Goal: Task Accomplishment & Management: Manage account settings

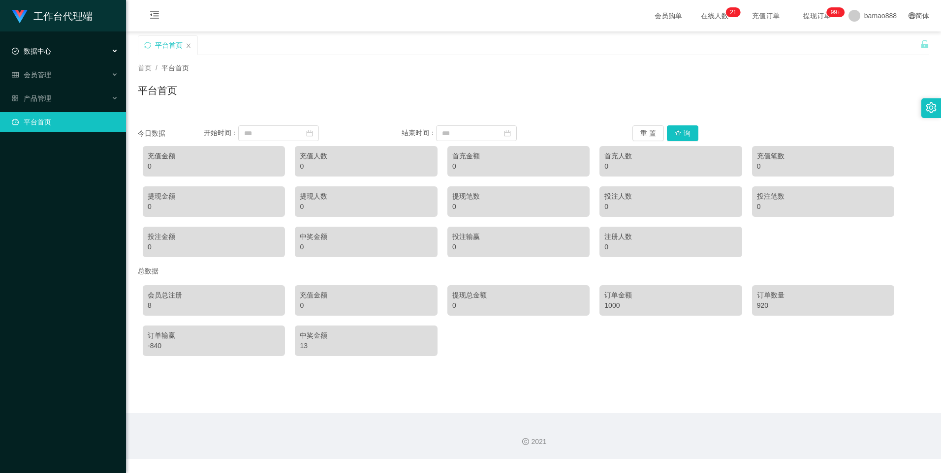
click at [66, 51] on div "数据中心" at bounding box center [63, 51] width 126 height 20
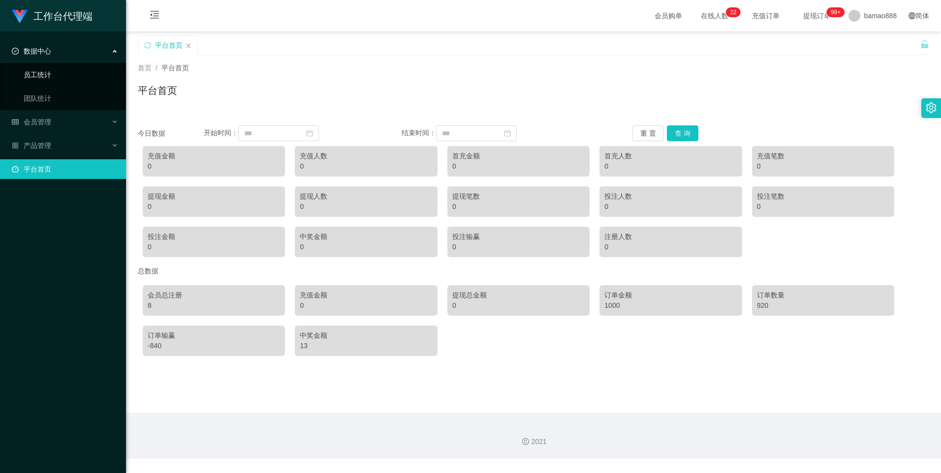
click at [71, 76] on link "员工统计" at bounding box center [71, 75] width 94 height 20
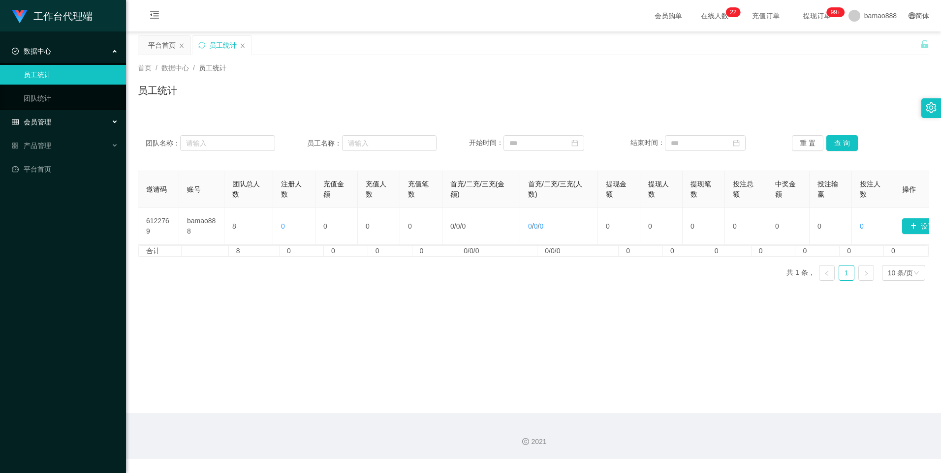
click at [81, 122] on div "会员管理" at bounding box center [63, 122] width 126 height 20
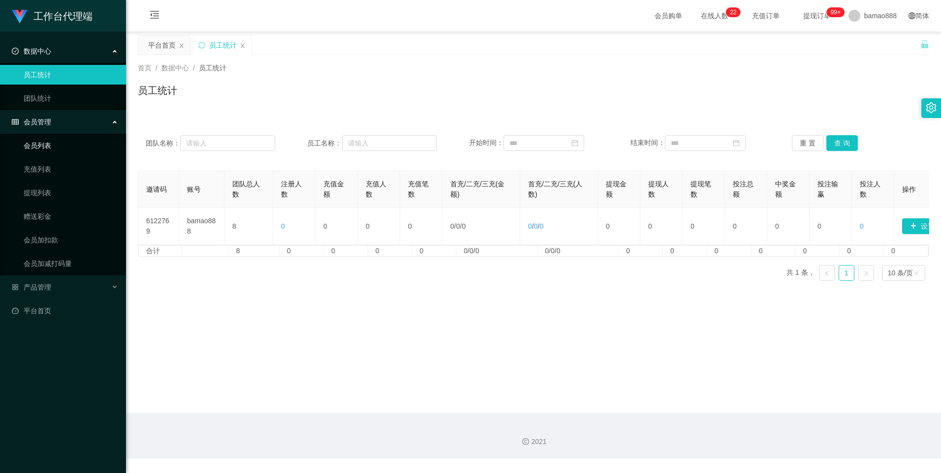
click at [80, 146] on link "会员列表" at bounding box center [71, 146] width 94 height 20
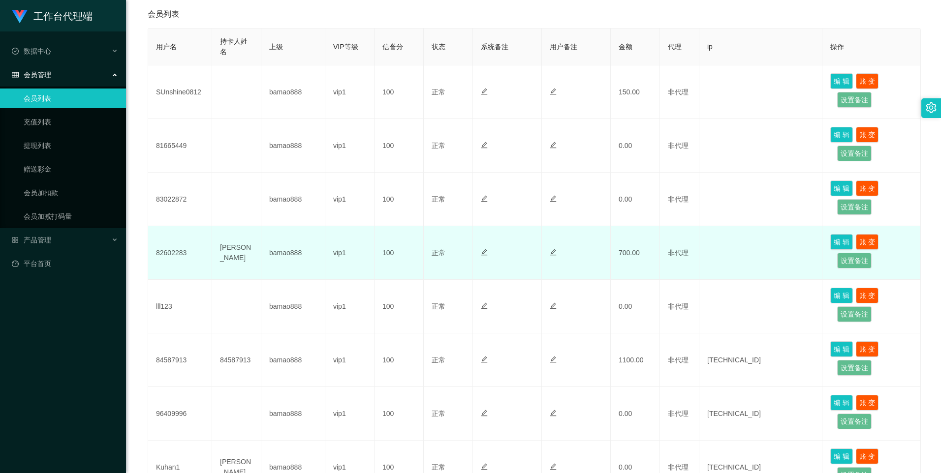
scroll to position [145, 0]
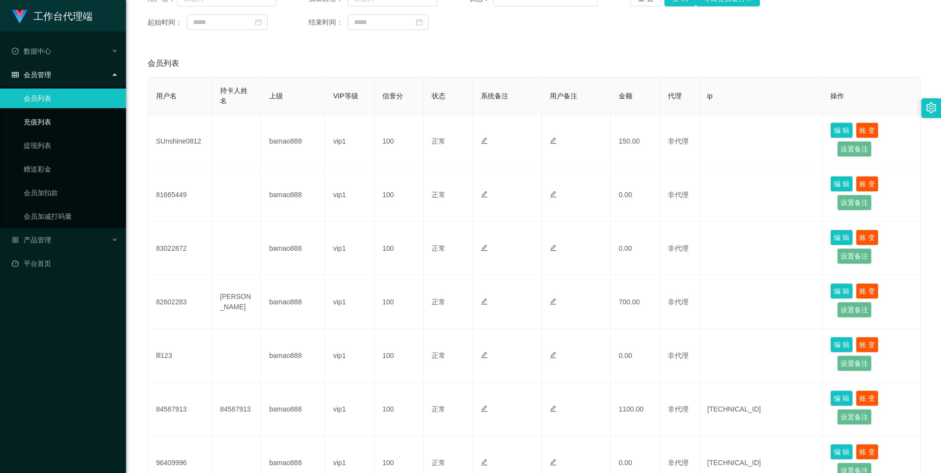
drag, startPoint x: 26, startPoint y: 118, endPoint x: 37, endPoint y: 118, distance: 11.3
click at [26, 118] on link "充值列表" at bounding box center [71, 122] width 94 height 20
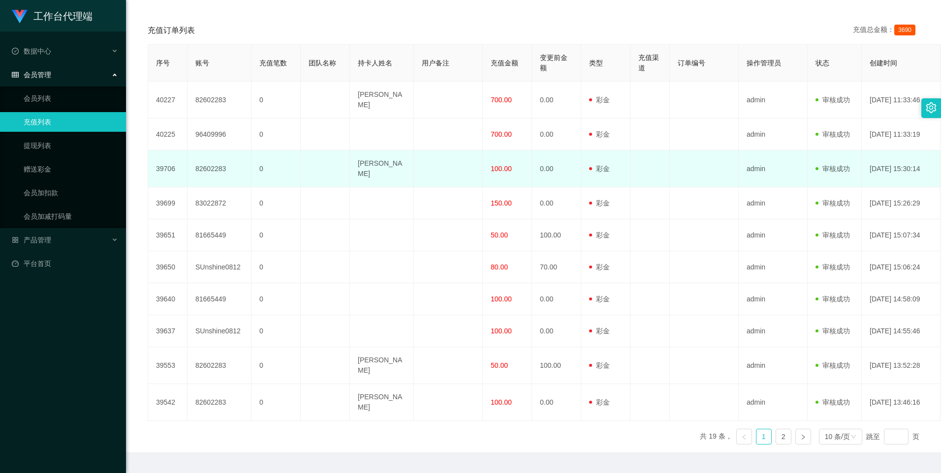
scroll to position [154, 0]
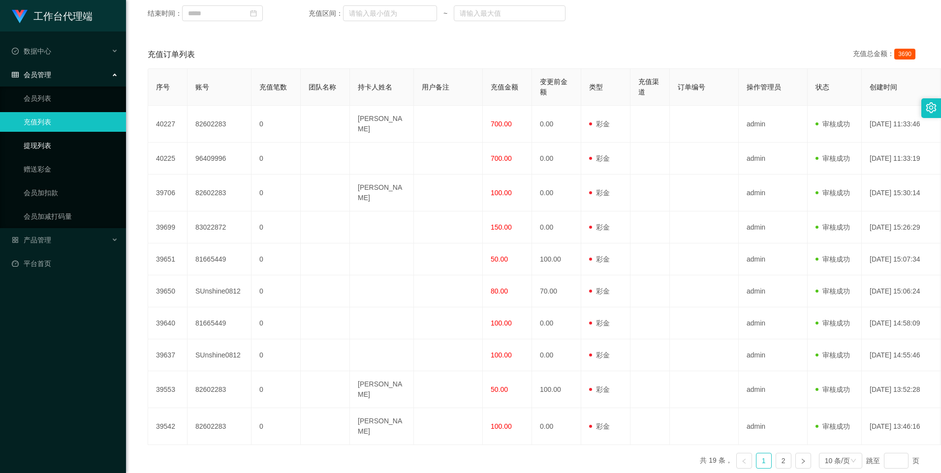
click at [66, 150] on link "提现列表" at bounding box center [71, 146] width 94 height 20
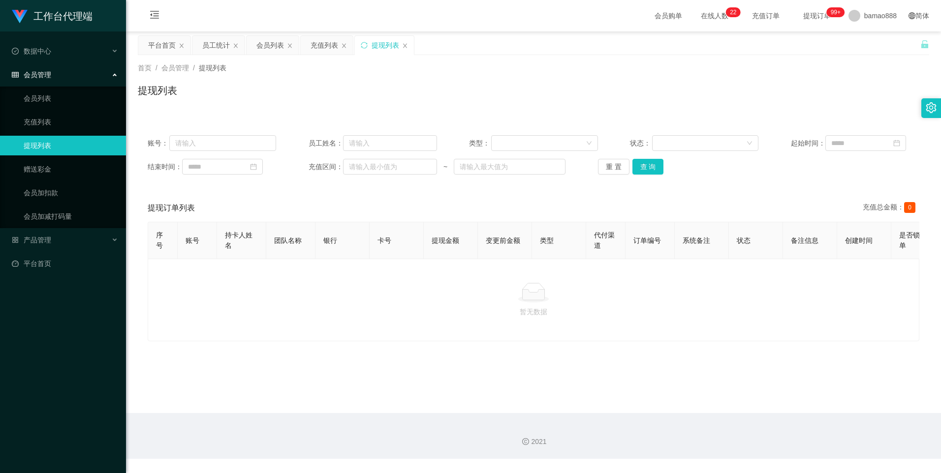
click at [408, 44] on div "提现列表" at bounding box center [384, 45] width 59 height 19
click at [404, 45] on icon "图标: close" at bounding box center [405, 46] width 6 height 6
